Goal: Information Seeking & Learning: Learn about a topic

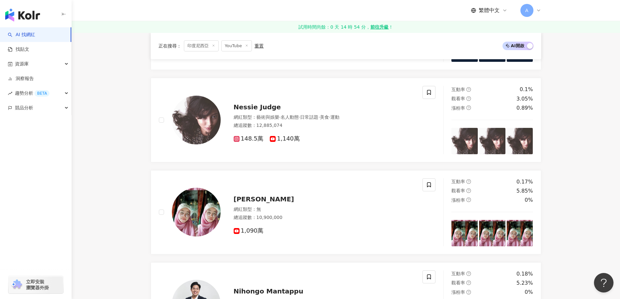
scroll to position [776, 0]
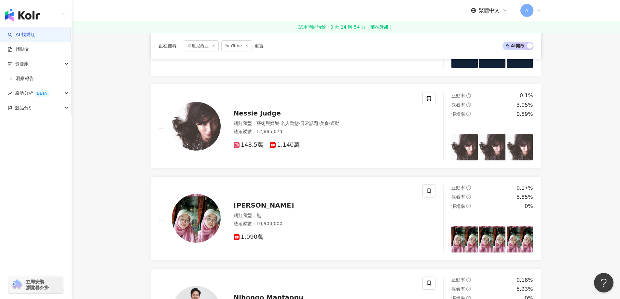
click at [535, 10] on div "A" at bounding box center [531, 10] width 21 height 13
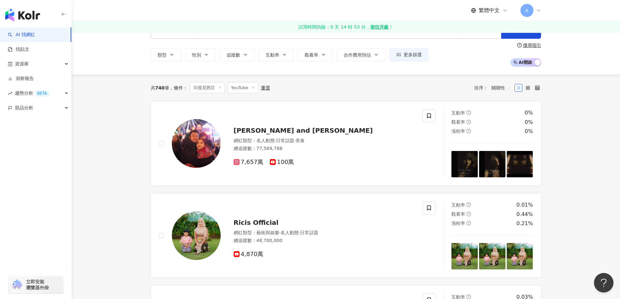
scroll to position [33, 0]
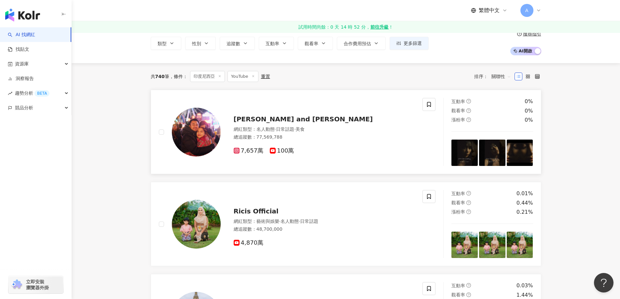
click at [297, 117] on span "[PERSON_NAME] and [PERSON_NAME]" at bounding box center [303, 119] width 139 height 8
click at [507, 75] on span "關聯性" at bounding box center [502, 76] width 20 height 10
click at [498, 98] on div "追蹤數" at bounding box center [501, 100] width 16 height 7
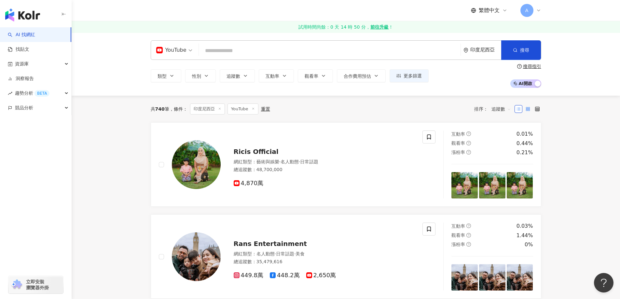
click at [528, 113] on label at bounding box center [528, 109] width 8 height 8
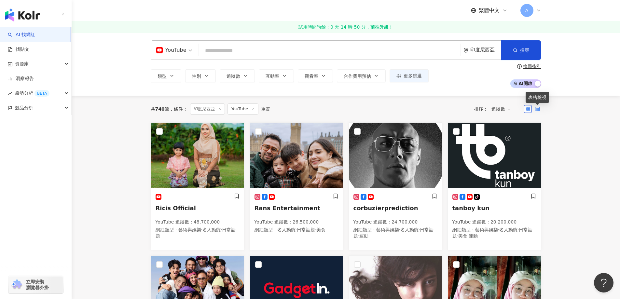
click at [536, 110] on icon at bounding box center [537, 109] width 5 height 5
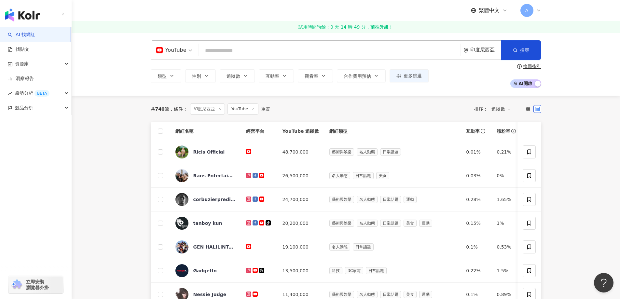
click at [220, 53] on input "search" at bounding box center [330, 51] width 257 height 12
paste input "*******"
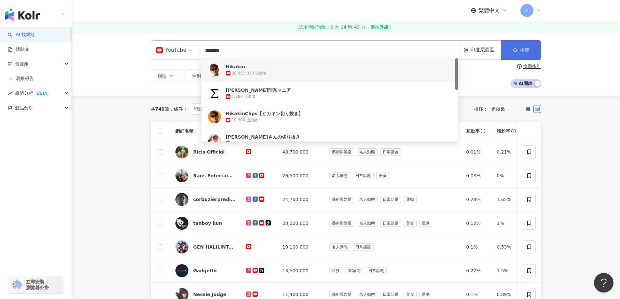
type input "*******"
click at [511, 48] on button "搜尋" at bounding box center [522, 50] width 40 height 20
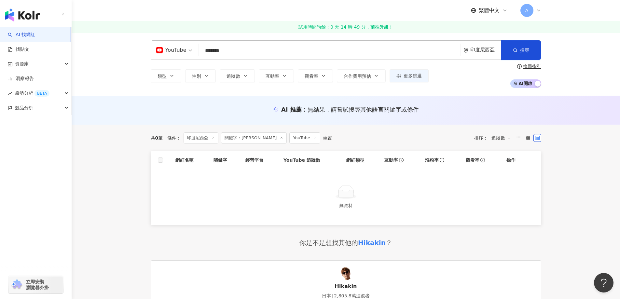
click at [201, 138] on span "印度尼西亞" at bounding box center [201, 138] width 35 height 11
click at [412, 76] on span "更多篩選" at bounding box center [413, 75] width 18 height 5
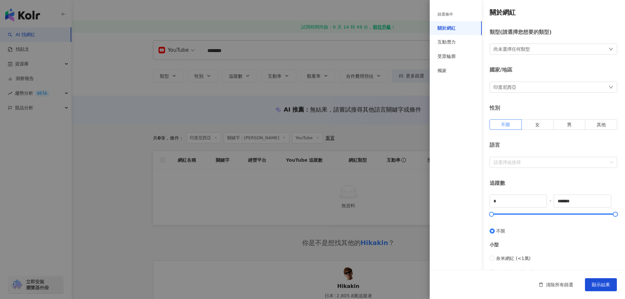
click at [538, 89] on div "印度尼西亞" at bounding box center [554, 87] width 128 height 11
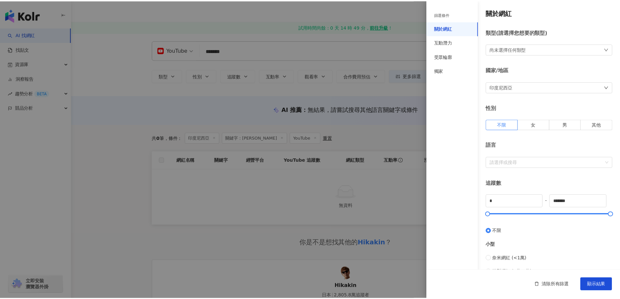
scroll to position [1397, 0]
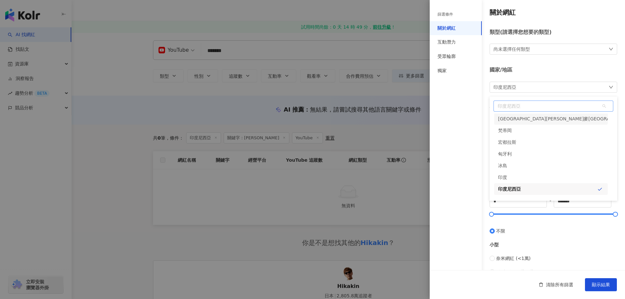
click at [523, 109] on span "印度尼西亞" at bounding box center [553, 106] width 119 height 10
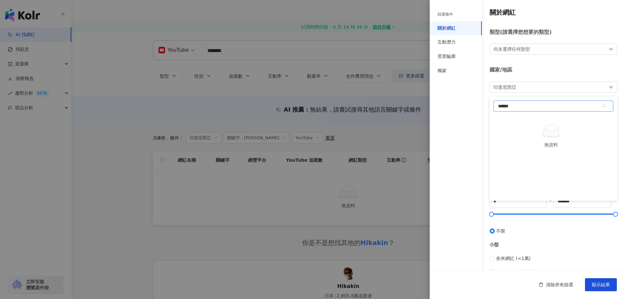
type input "**"
click at [515, 117] on div "日本" at bounding box center [551, 120] width 114 height 12
click at [596, 283] on span "顯示結果" at bounding box center [601, 284] width 18 height 5
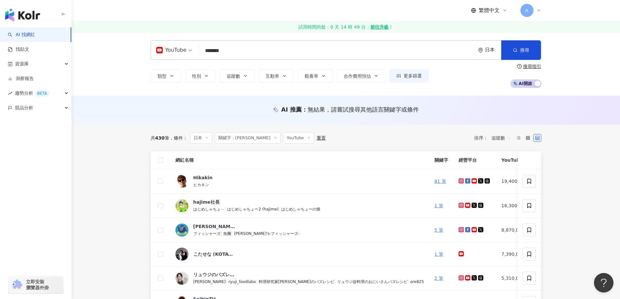
click at [519, 139] on icon at bounding box center [519, 138] width 5 height 5
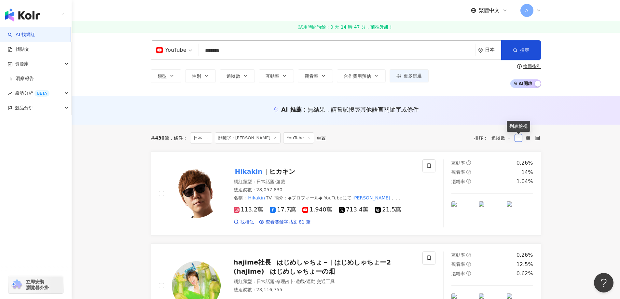
click at [519, 139] on icon at bounding box center [519, 138] width 5 height 5
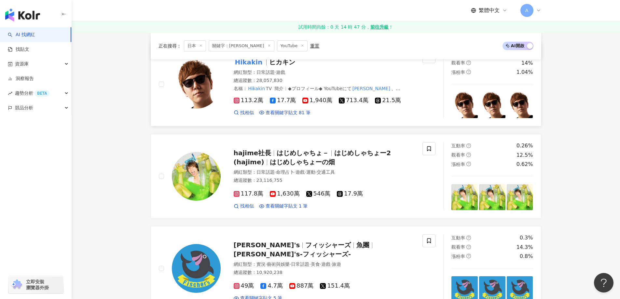
scroll to position [98, 0]
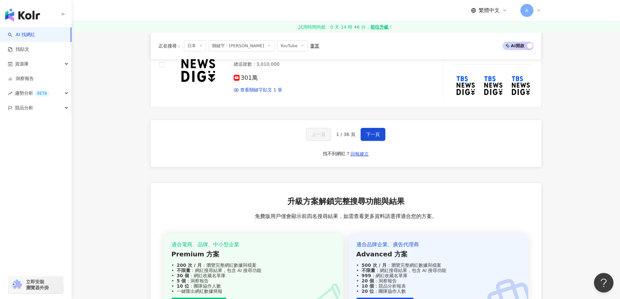
scroll to position [1140, 0]
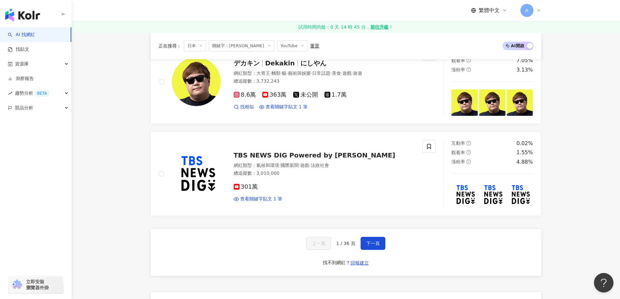
scroll to position [945, 0]
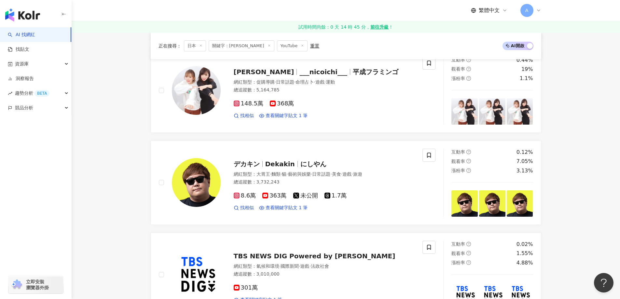
click at [268, 46] on line at bounding box center [269, 46] width 2 height 2
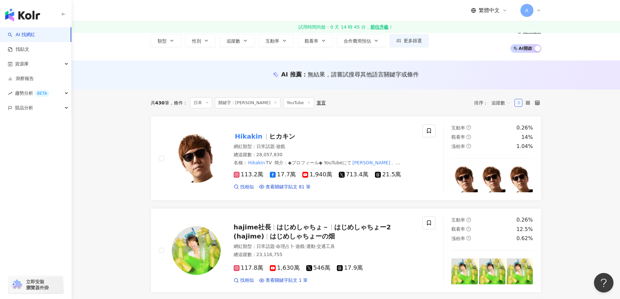
scroll to position [18, 0]
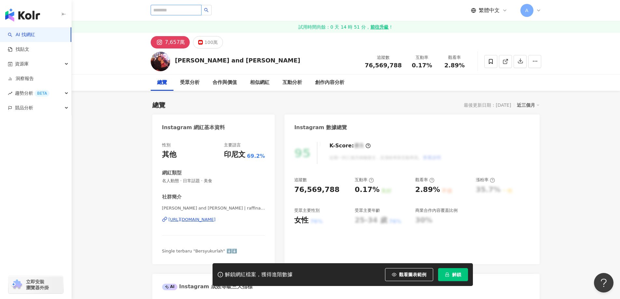
click at [184, 11] on input "search" at bounding box center [176, 10] width 51 height 10
paste input "**********"
type input "**********"
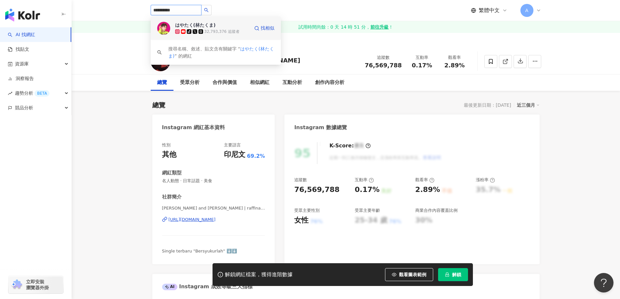
click at [223, 26] on div "はやたく(林たくま) tiktok-icon 32,793,376 追蹤者" at bounding box center [212, 28] width 74 height 13
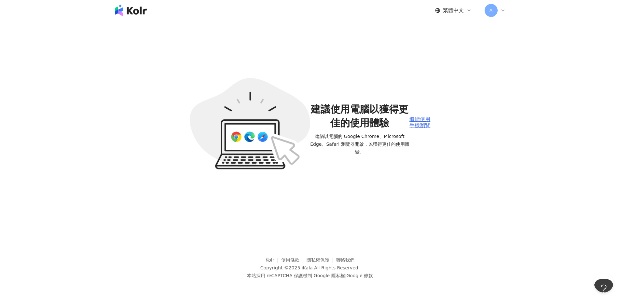
click at [419, 121] on div "繼續使用手機瀏覽" at bounding box center [420, 123] width 21 height 12
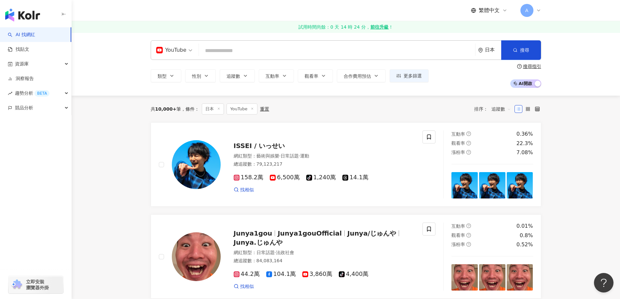
click at [53, 203] on div "AI 找網紅 找貼文 資源庫 洞察報告 趨勢分析 BETA 競品分析 立即安裝 瀏覽器外掛" at bounding box center [36, 163] width 72 height 272
click at [413, 76] on span "更多篩選" at bounding box center [413, 75] width 18 height 5
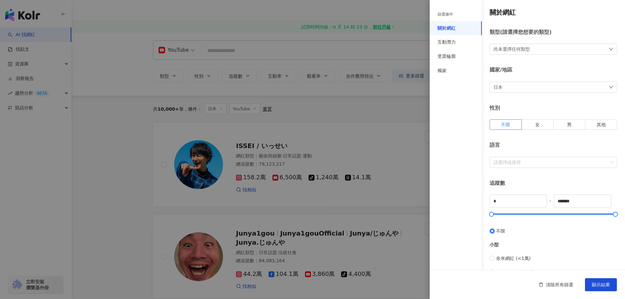
click at [368, 98] on div at bounding box center [312, 149] width 625 height 299
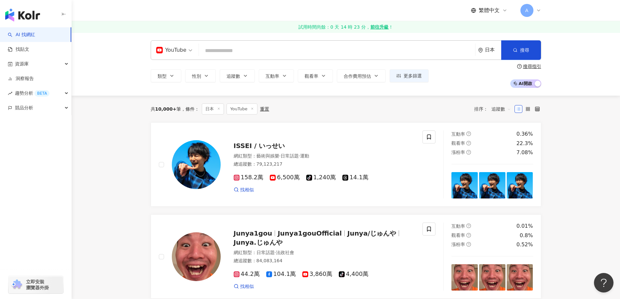
click at [220, 109] on icon at bounding box center [218, 108] width 3 height 3
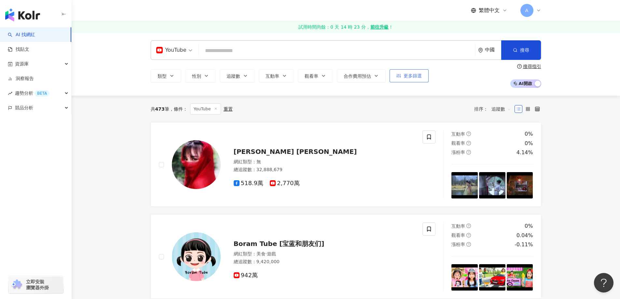
click at [416, 73] on span "更多篩選" at bounding box center [413, 75] width 18 height 5
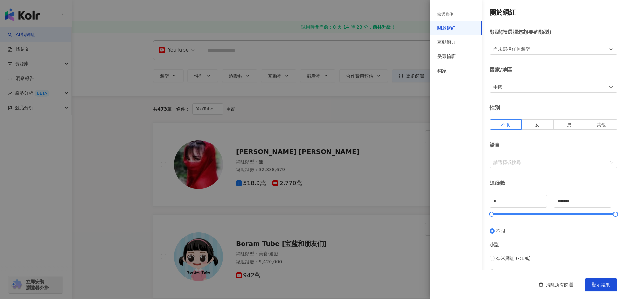
click at [513, 88] on div "中國" at bounding box center [554, 87] width 128 height 11
click at [501, 104] on span "中國" at bounding box center [553, 106] width 119 height 10
type input "*"
type input "**"
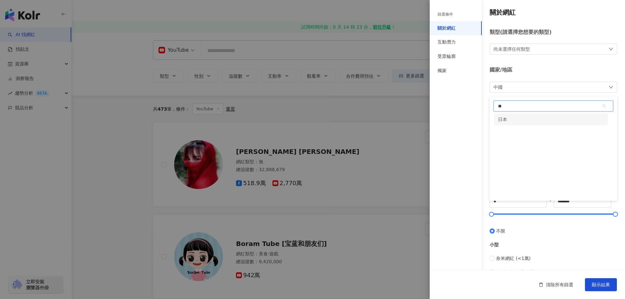
click at [502, 118] on div "日本" at bounding box center [502, 120] width 9 height 12
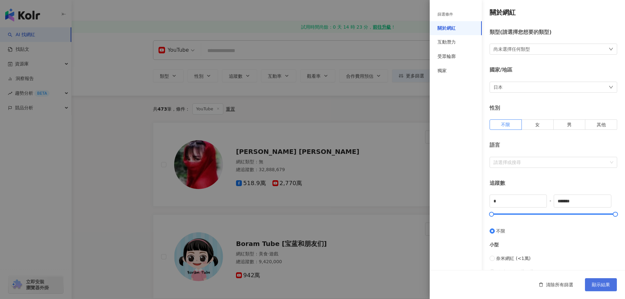
click at [598, 284] on span "顯示結果" at bounding box center [601, 284] width 18 height 5
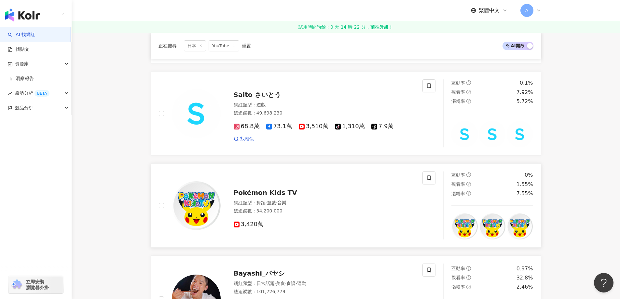
scroll to position [391, 0]
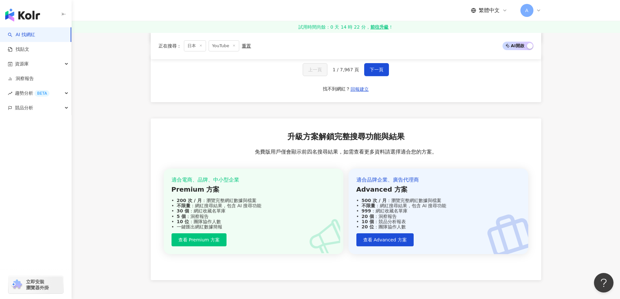
scroll to position [1134, 0]
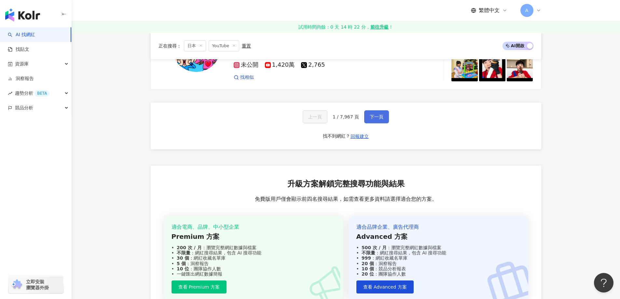
click at [370, 114] on span "下一頁" at bounding box center [377, 116] width 14 height 5
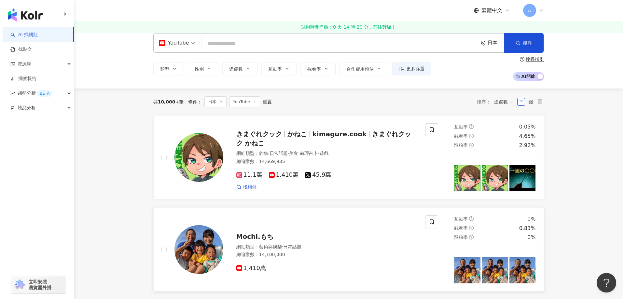
scroll to position [0, 0]
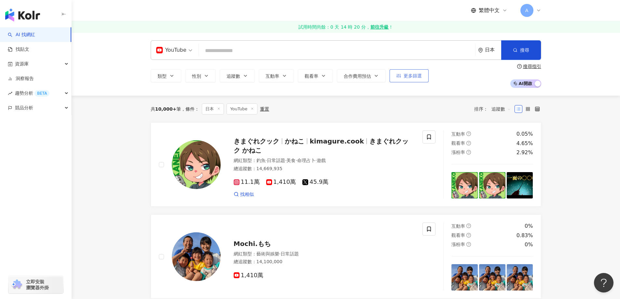
click at [417, 74] on span "更多篩選" at bounding box center [413, 75] width 18 height 5
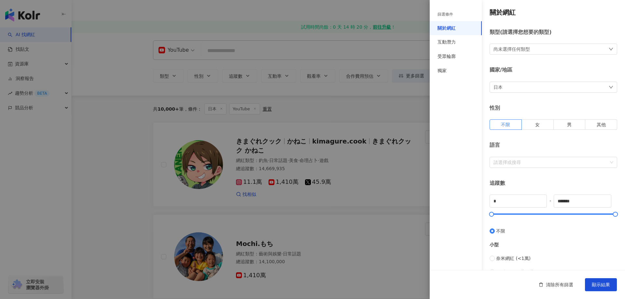
click at [517, 51] on div "尚未選擇任何類型" at bounding box center [512, 49] width 36 height 7
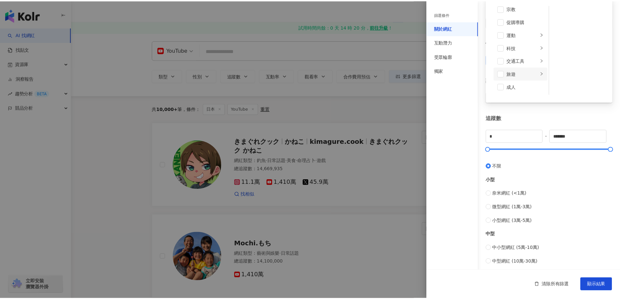
scroll to position [161, 0]
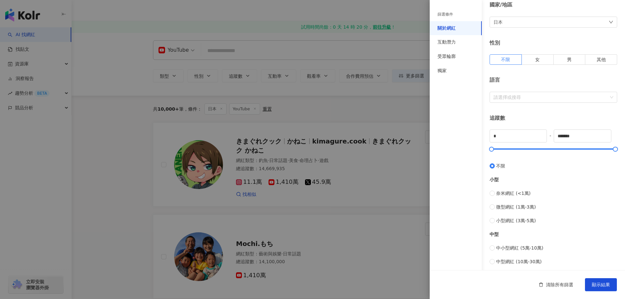
click at [360, 238] on div at bounding box center [312, 149] width 625 height 299
